Goal: Register for event/course

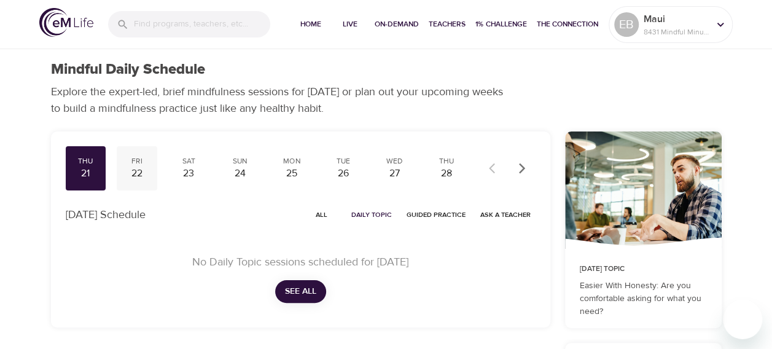
click at [134, 168] on div "22" at bounding box center [137, 173] width 31 height 14
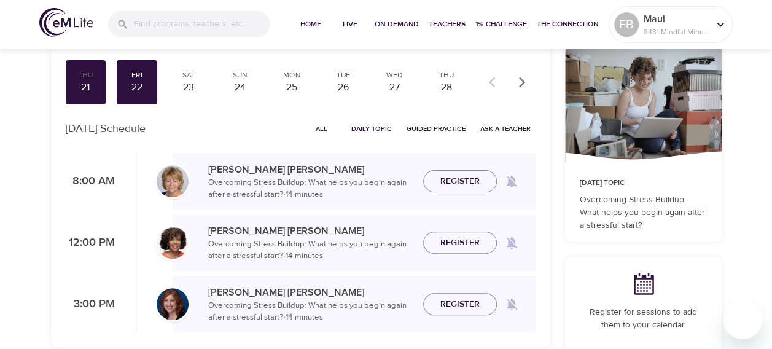
scroll to position [46, 0]
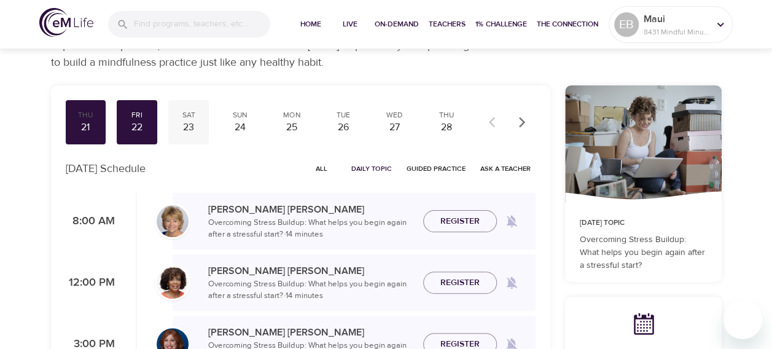
click at [183, 122] on div "23" at bounding box center [188, 127] width 31 height 14
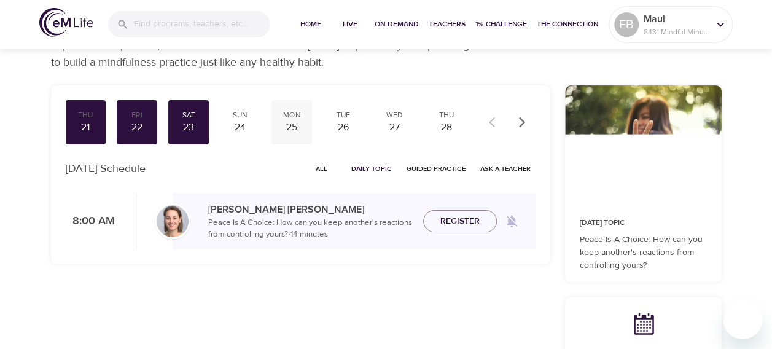
click at [286, 117] on div "Mon" at bounding box center [291, 115] width 31 height 10
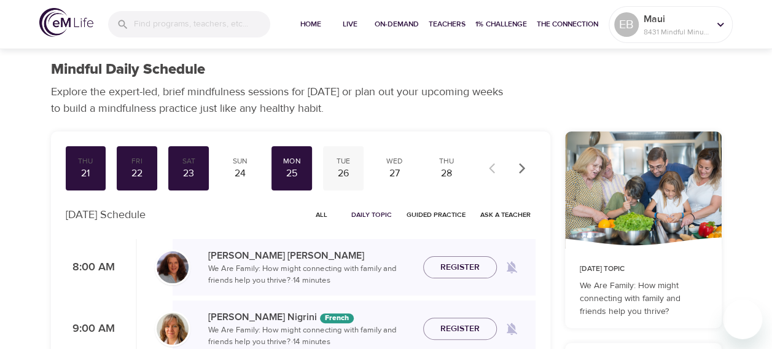
click at [341, 167] on div "26" at bounding box center [343, 173] width 31 height 14
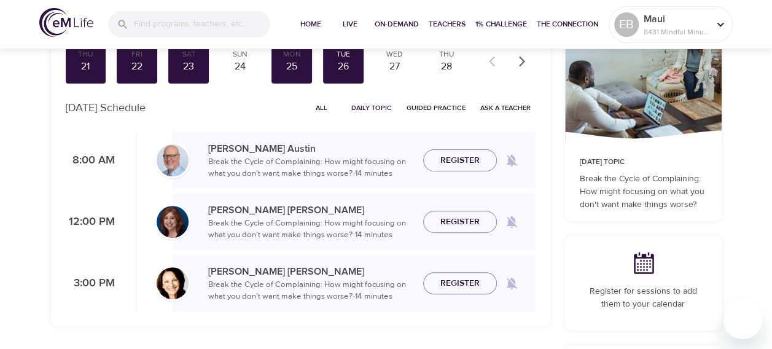
scroll to position [107, 0]
click at [465, 217] on span "Register" at bounding box center [459, 221] width 39 height 15
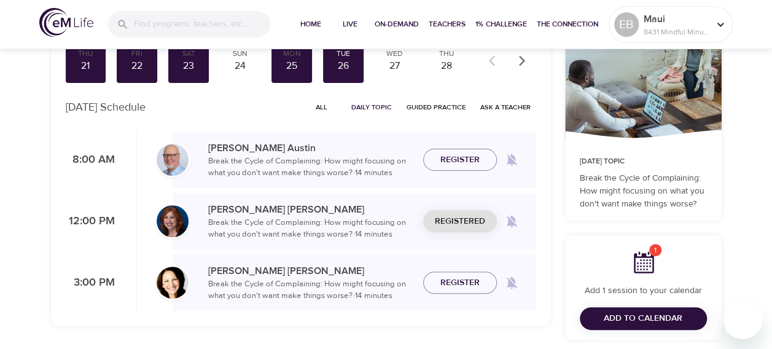
click at [319, 106] on span "All" at bounding box center [321, 107] width 29 height 12
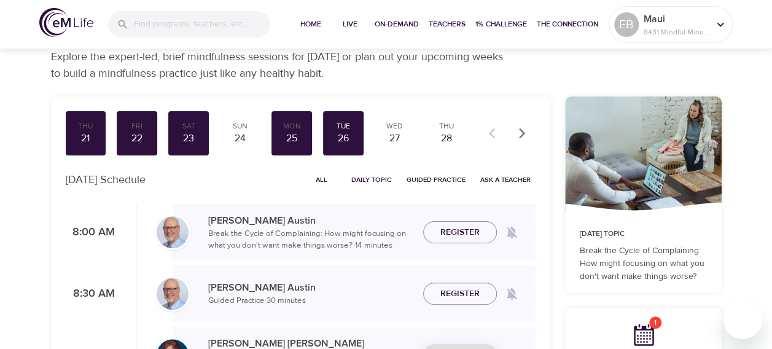
scroll to position [31, 0]
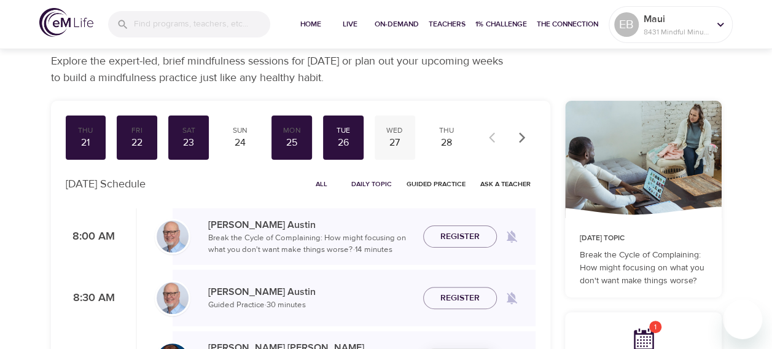
click at [399, 134] on div "Wed" at bounding box center [394, 130] width 31 height 10
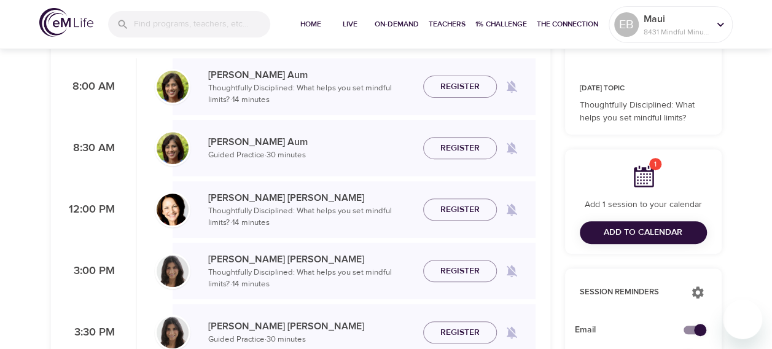
scroll to position [199, 0]
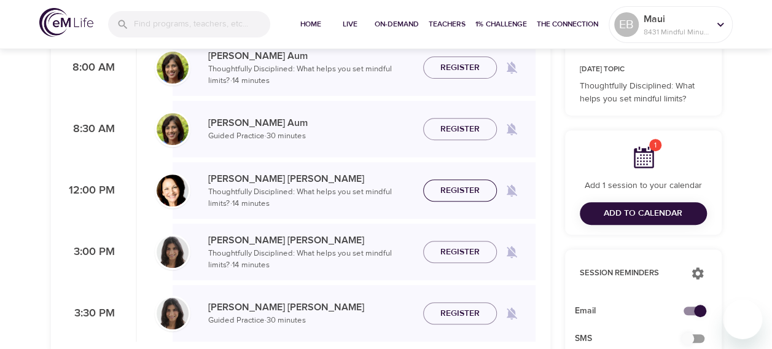
click at [458, 194] on span "Register" at bounding box center [459, 190] width 39 height 15
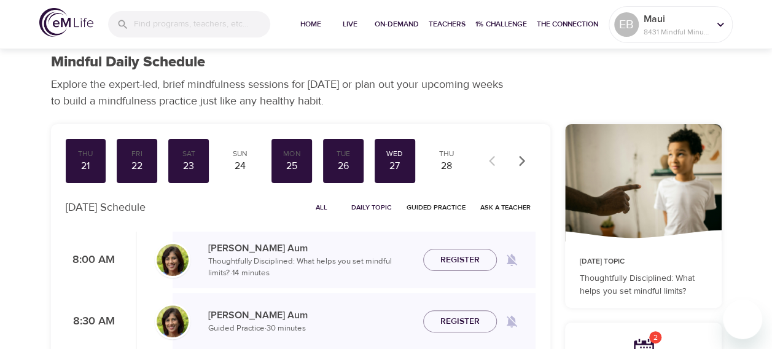
scroll to position [0, 0]
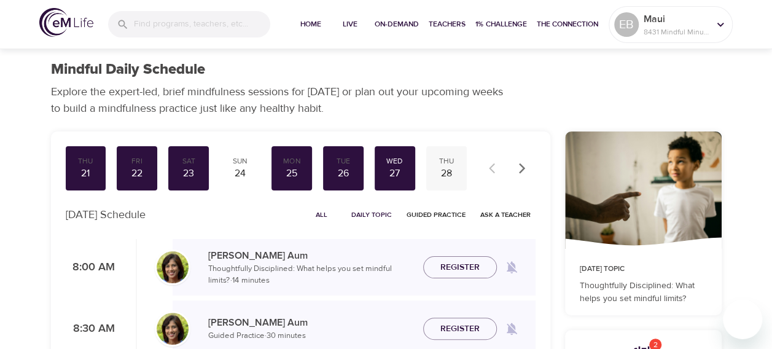
click at [449, 169] on div "28" at bounding box center [446, 173] width 31 height 14
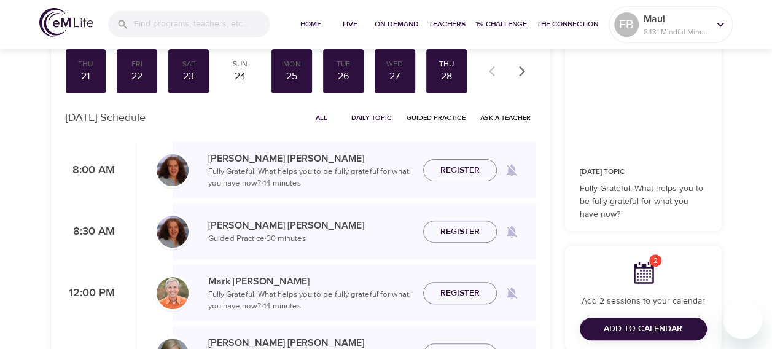
scroll to position [123, 0]
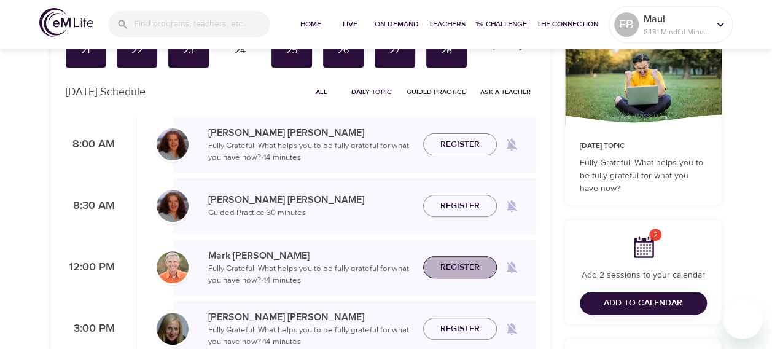
click at [468, 260] on span "Register" at bounding box center [459, 267] width 39 height 15
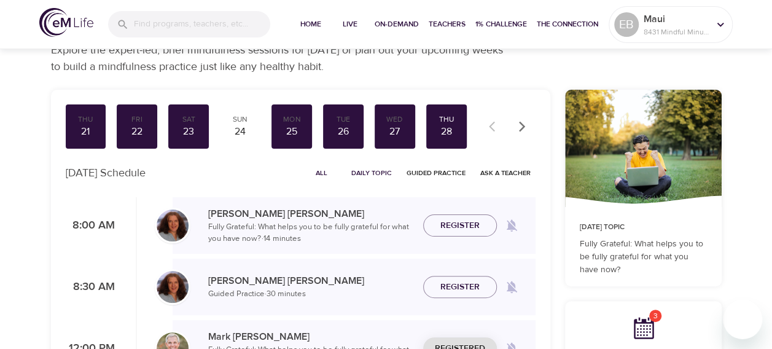
scroll to position [15, 0]
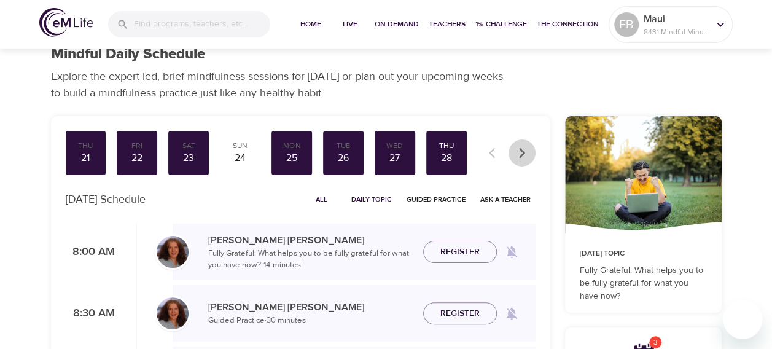
click at [518, 150] on icon "button" at bounding box center [522, 153] width 12 height 12
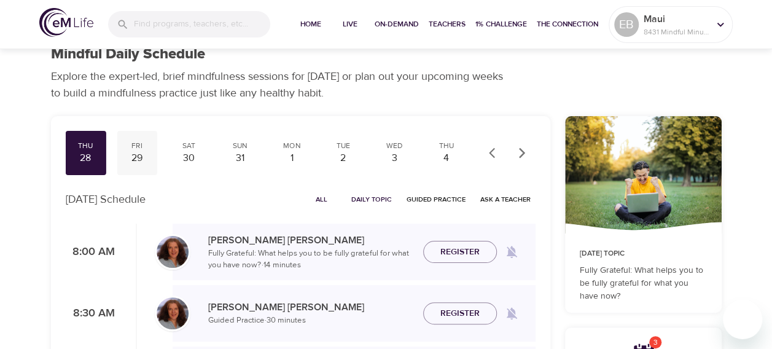
click at [140, 149] on div "Fri" at bounding box center [137, 146] width 31 height 10
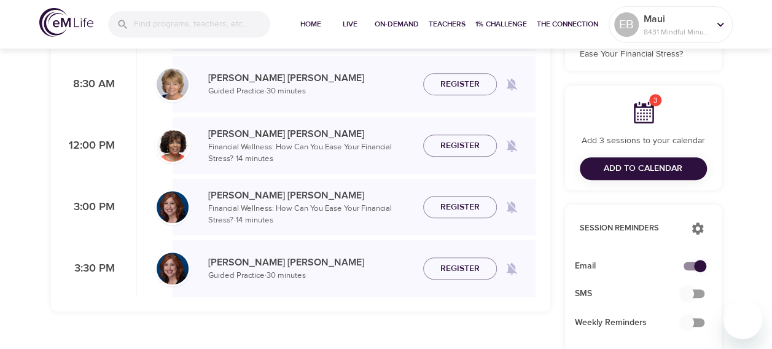
scroll to position [246, 0]
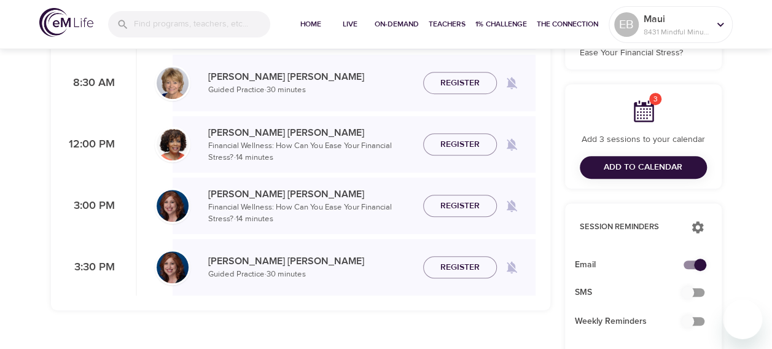
click at [611, 160] on button "Add to Calendar" at bounding box center [642, 167] width 127 height 23
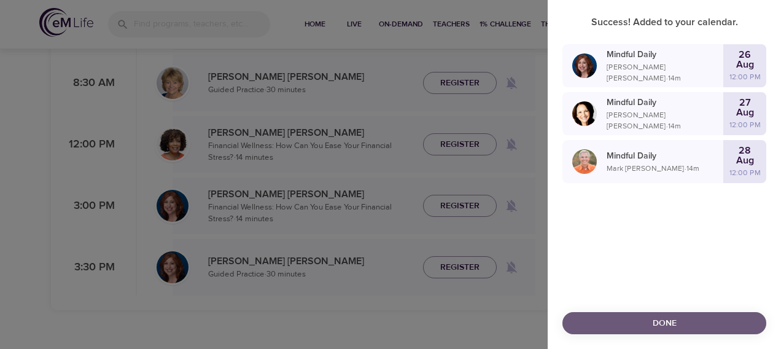
click at [641, 314] on button "Done" at bounding box center [664, 323] width 204 height 23
